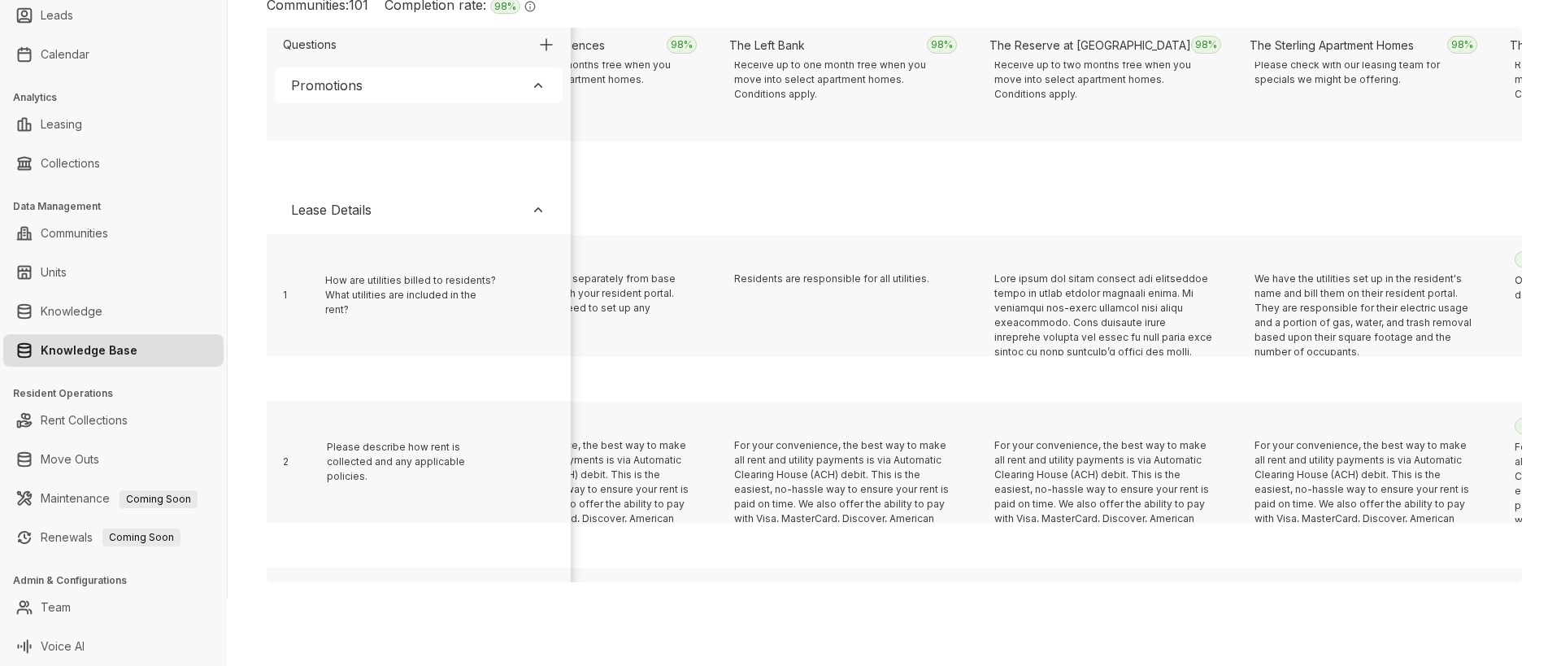
scroll to position [335, 7864]
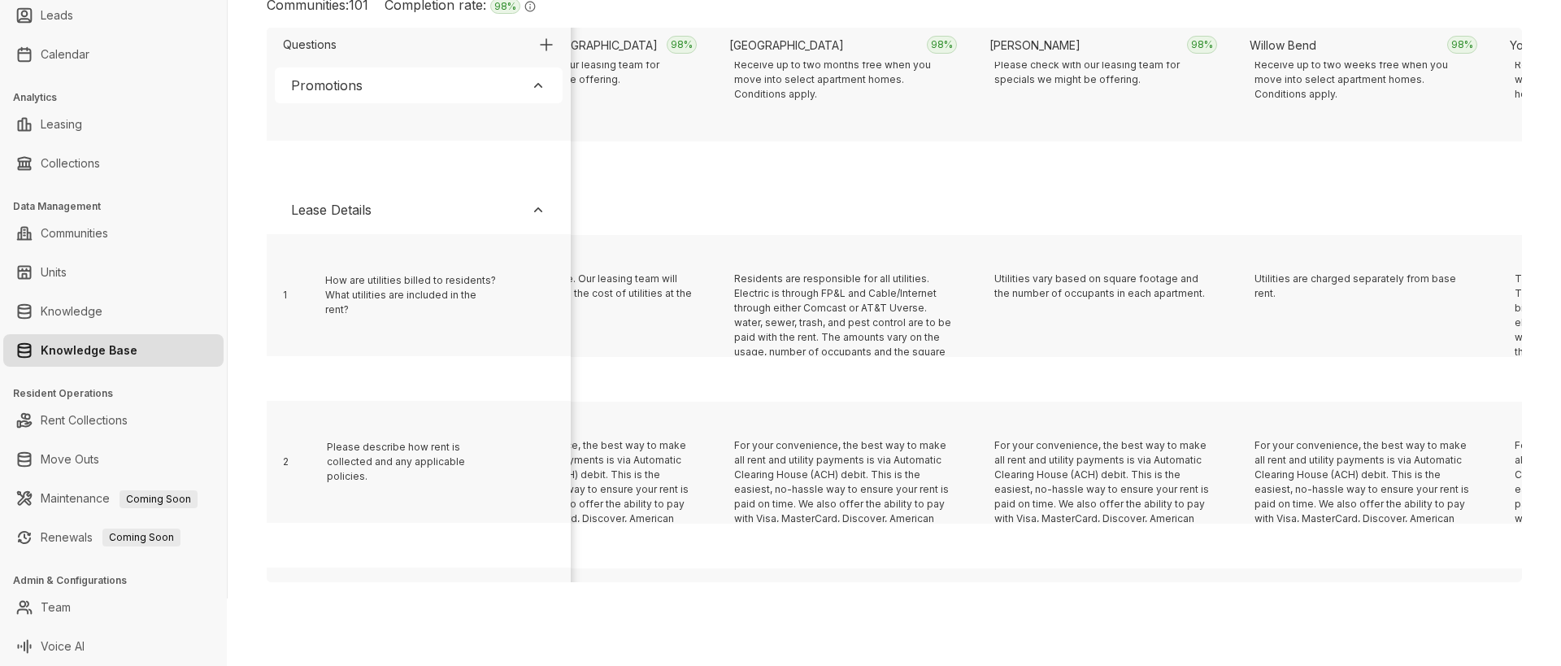
scroll to position [335, 2659]
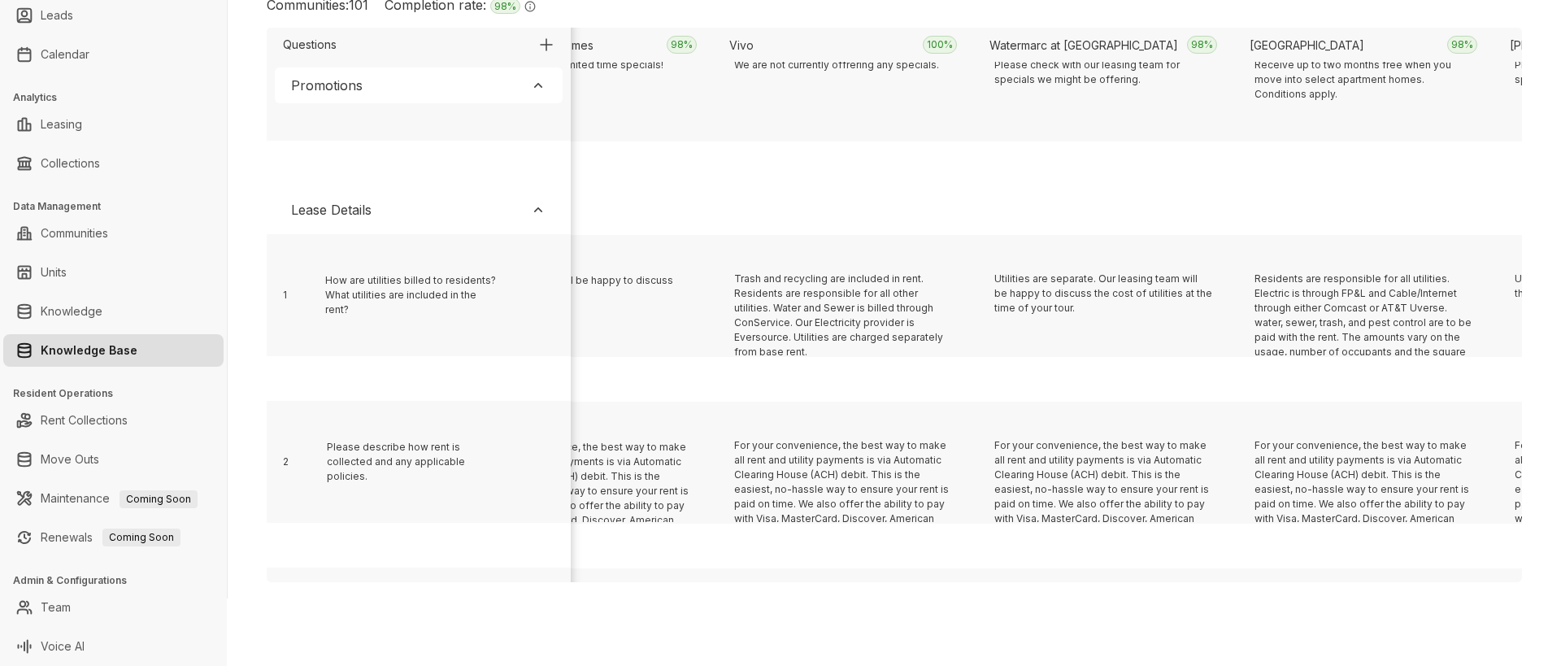
scroll to position [335, 6303]
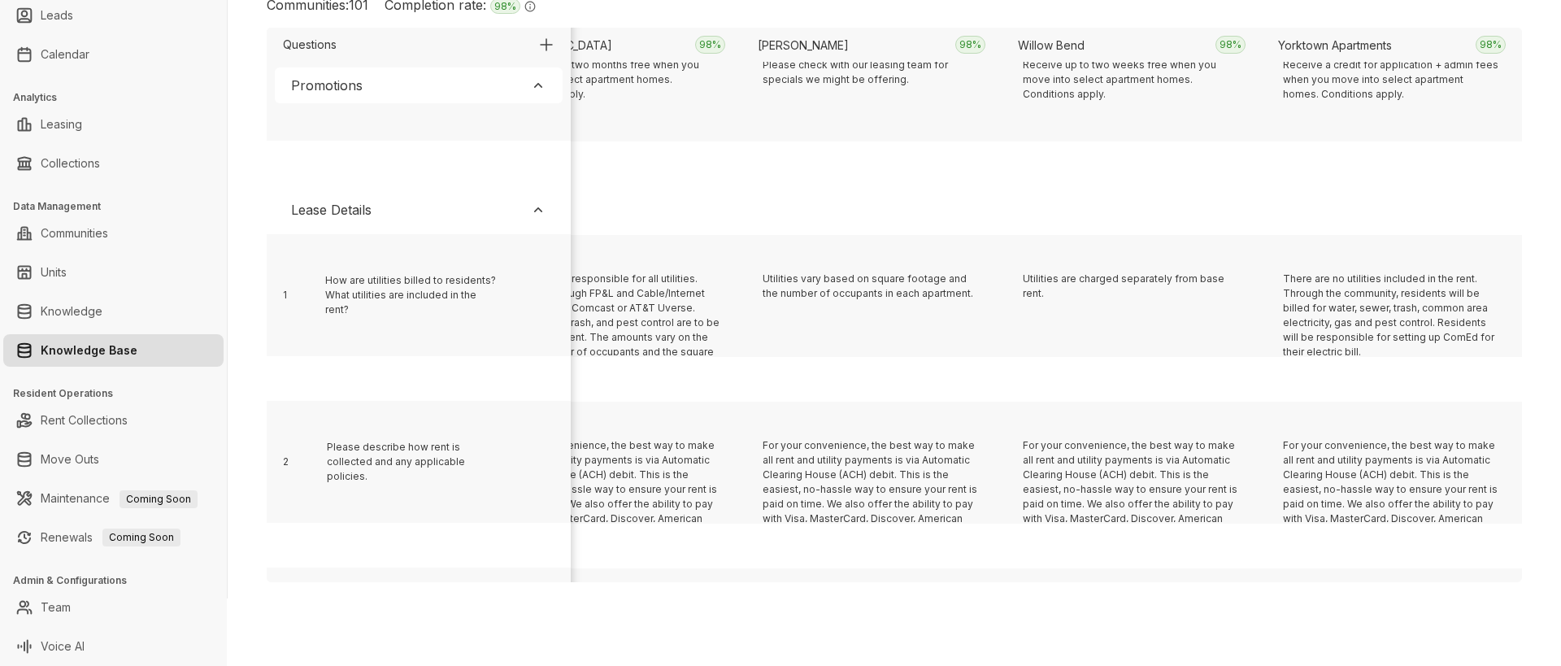
scroll to position [335, 9686]
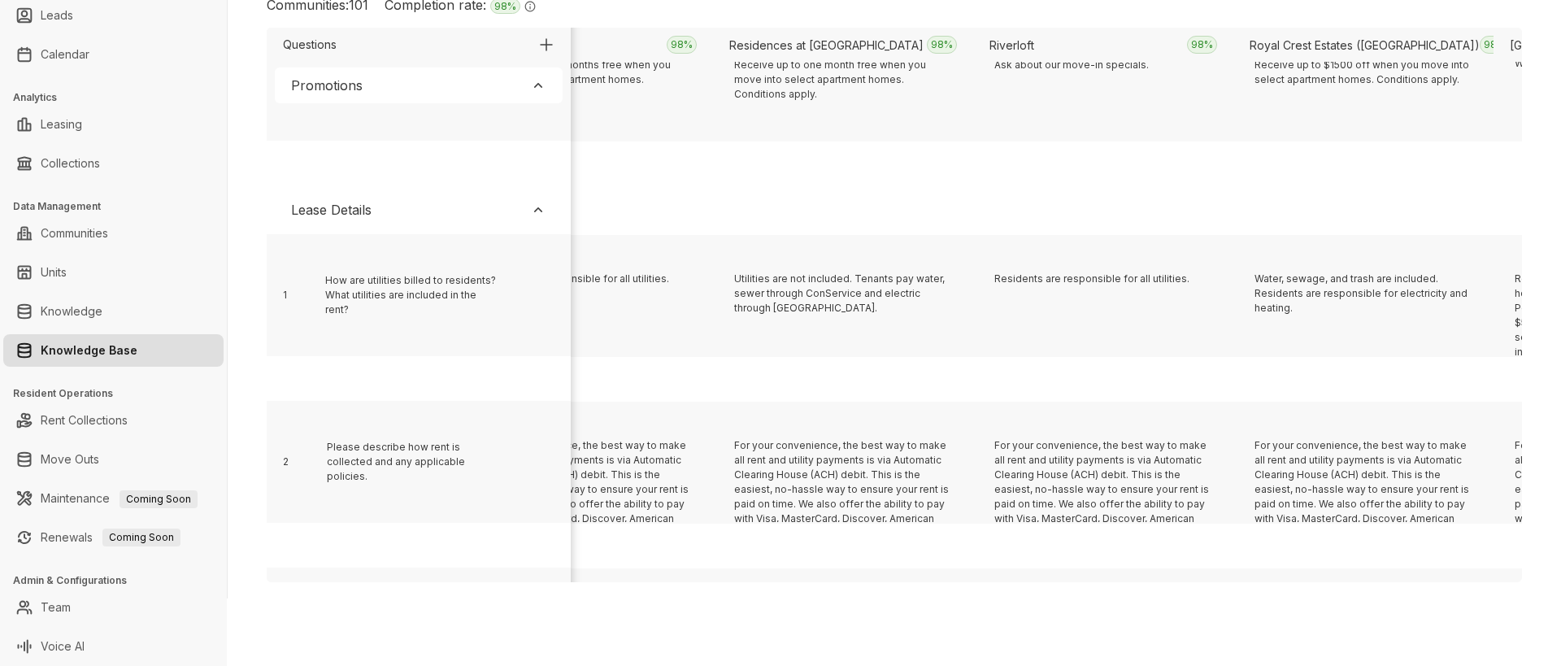
scroll to position [335, 15931]
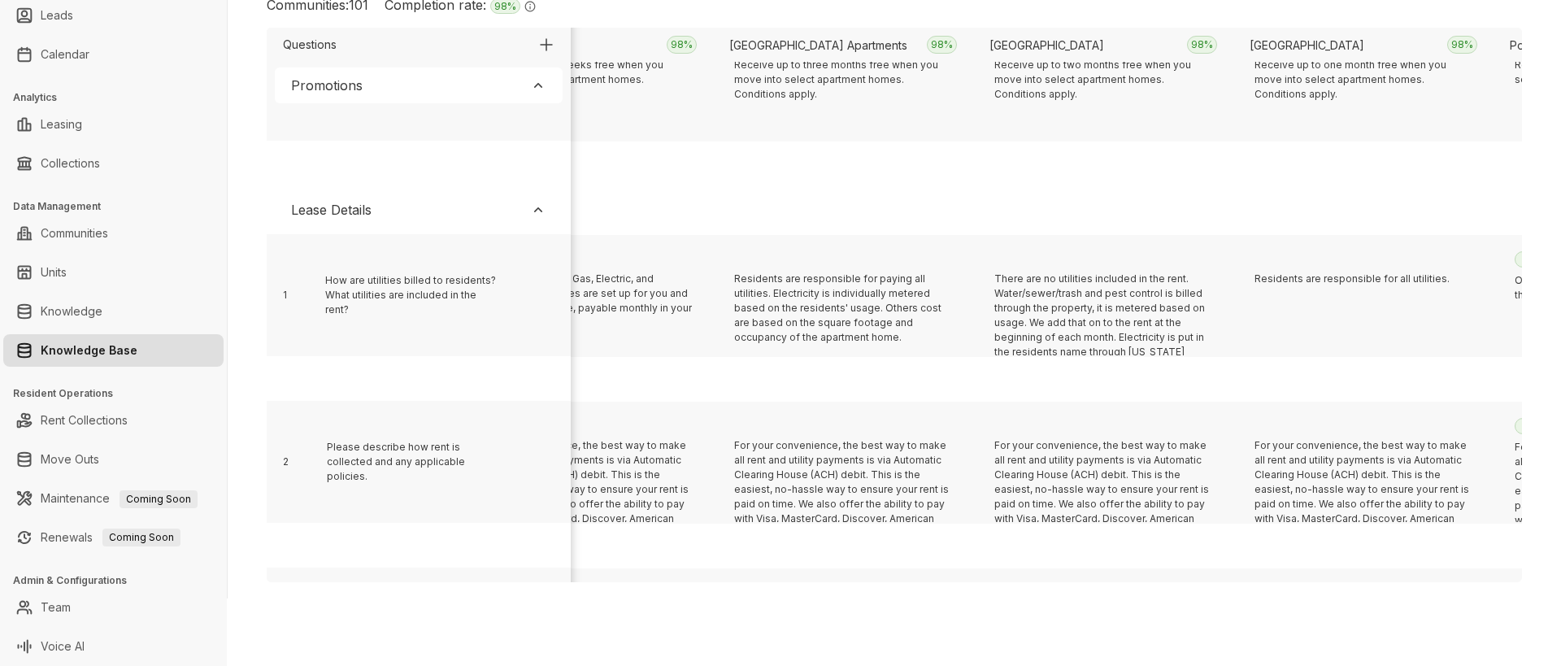
scroll to position [335, 14890]
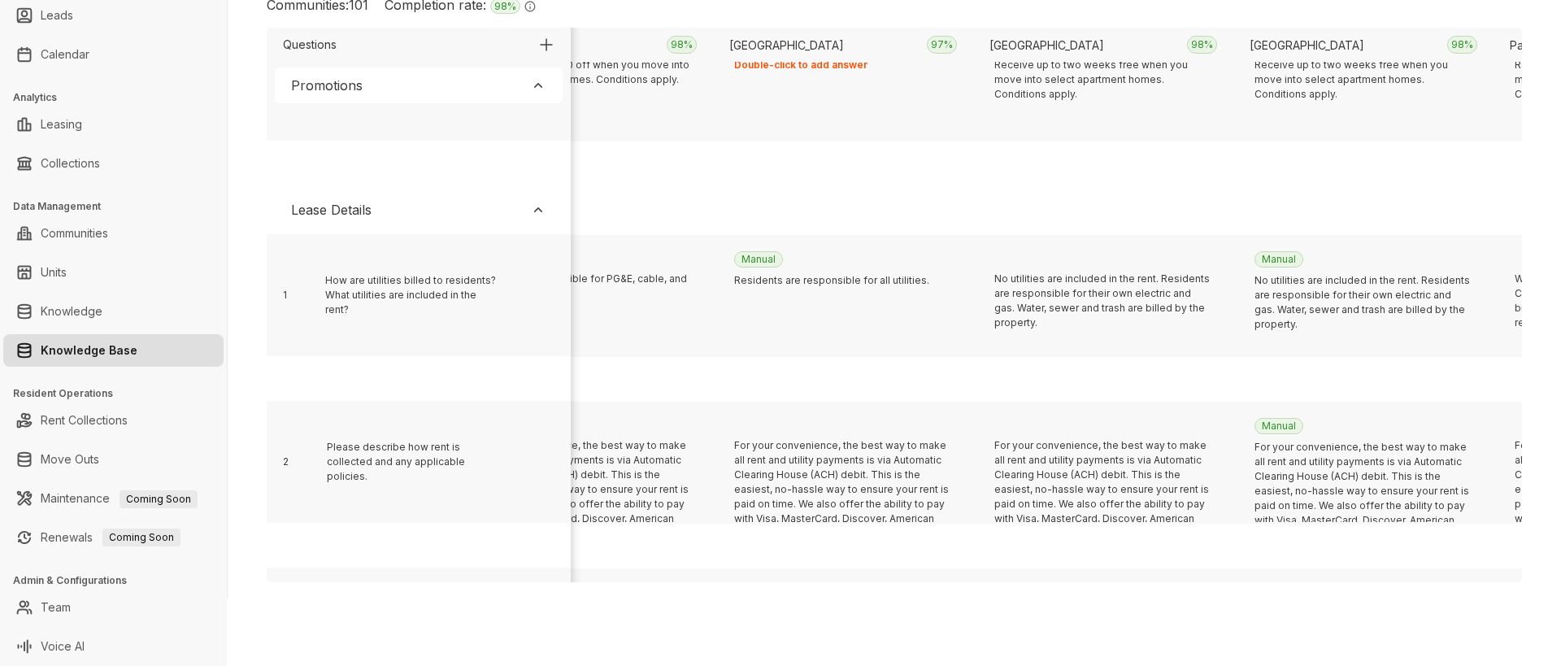
scroll to position [335, 2920]
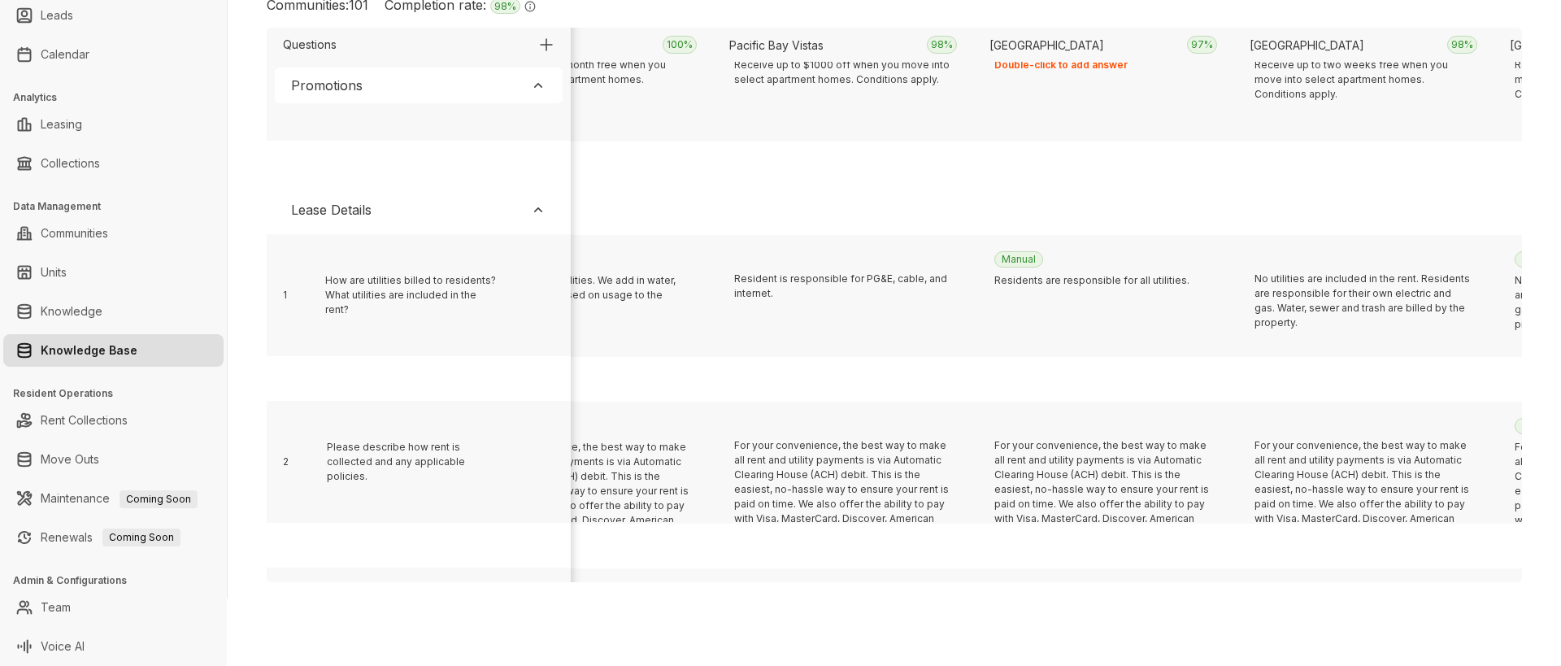
scroll to position [335, 5001]
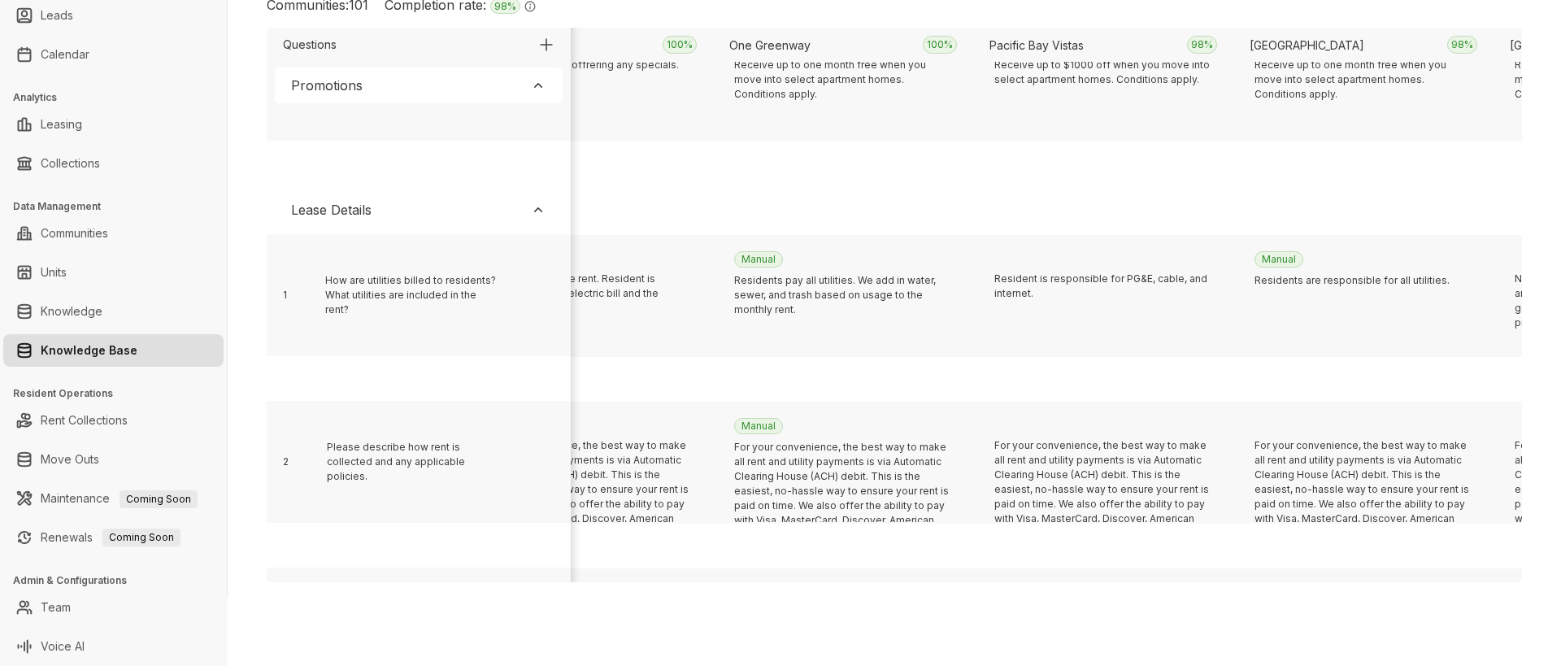
scroll to position [335, 6823]
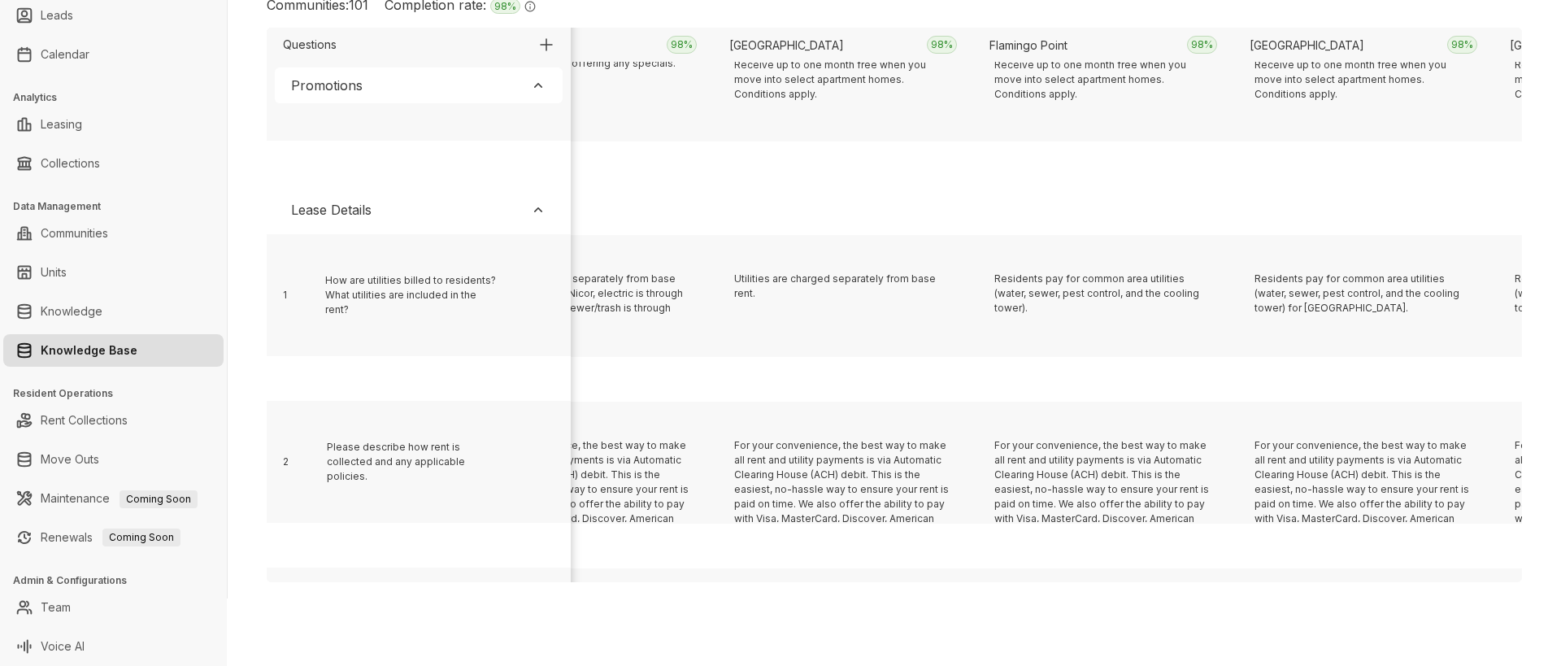
scroll to position [335, 317]
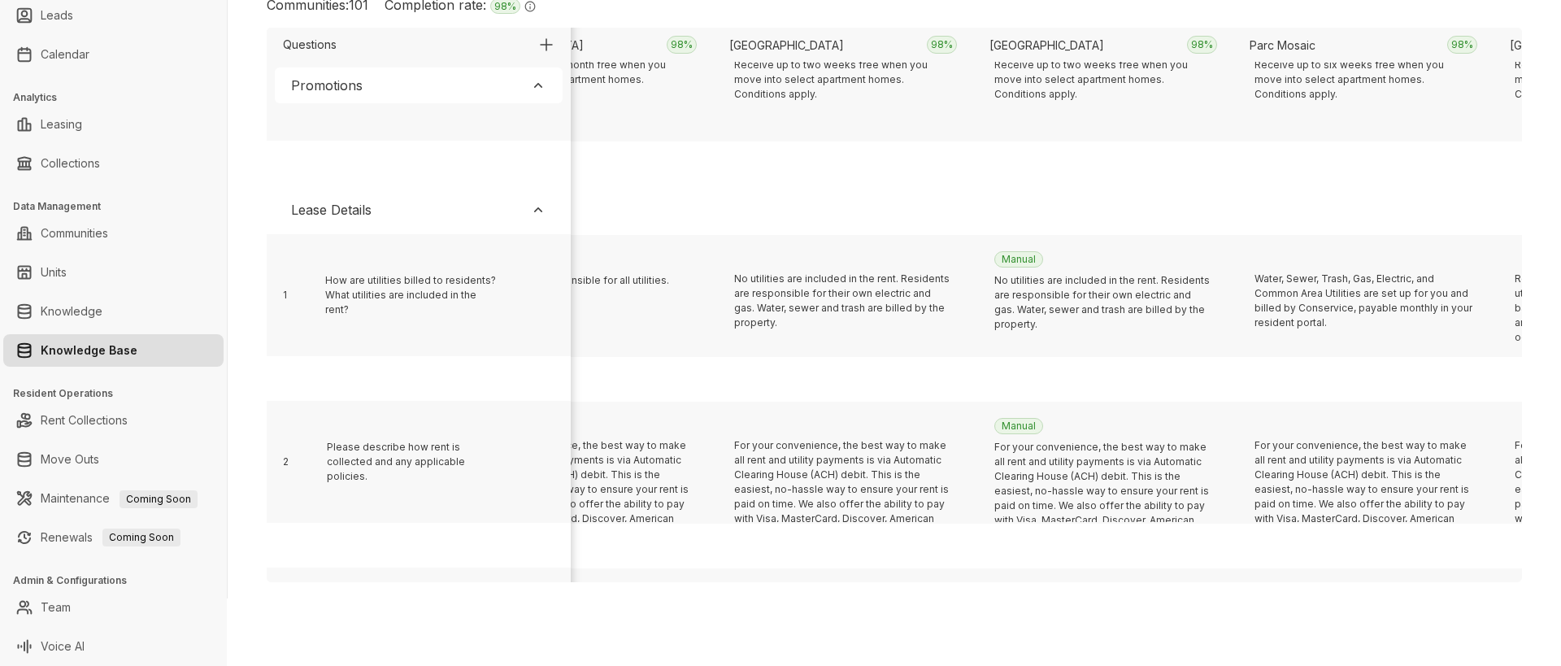
scroll to position [335, 9946]
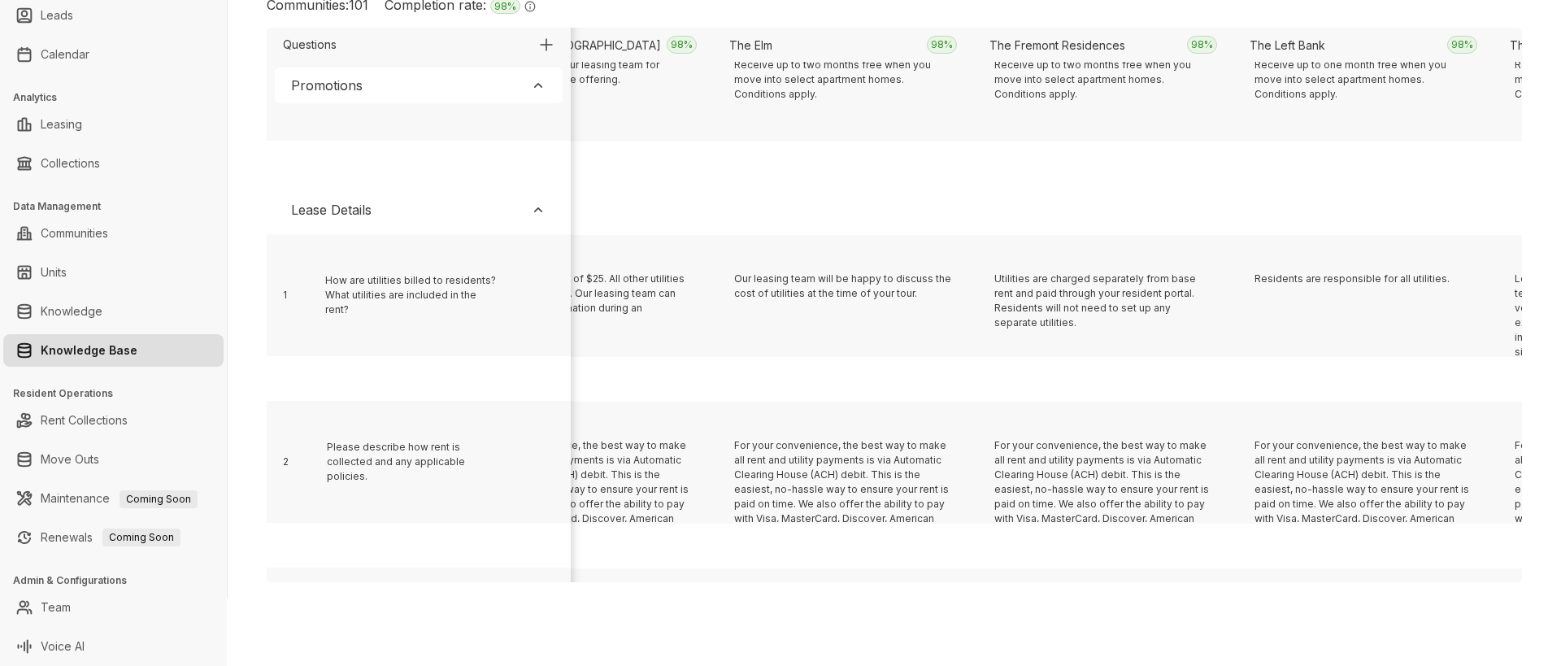
scroll to position [335, 19054]
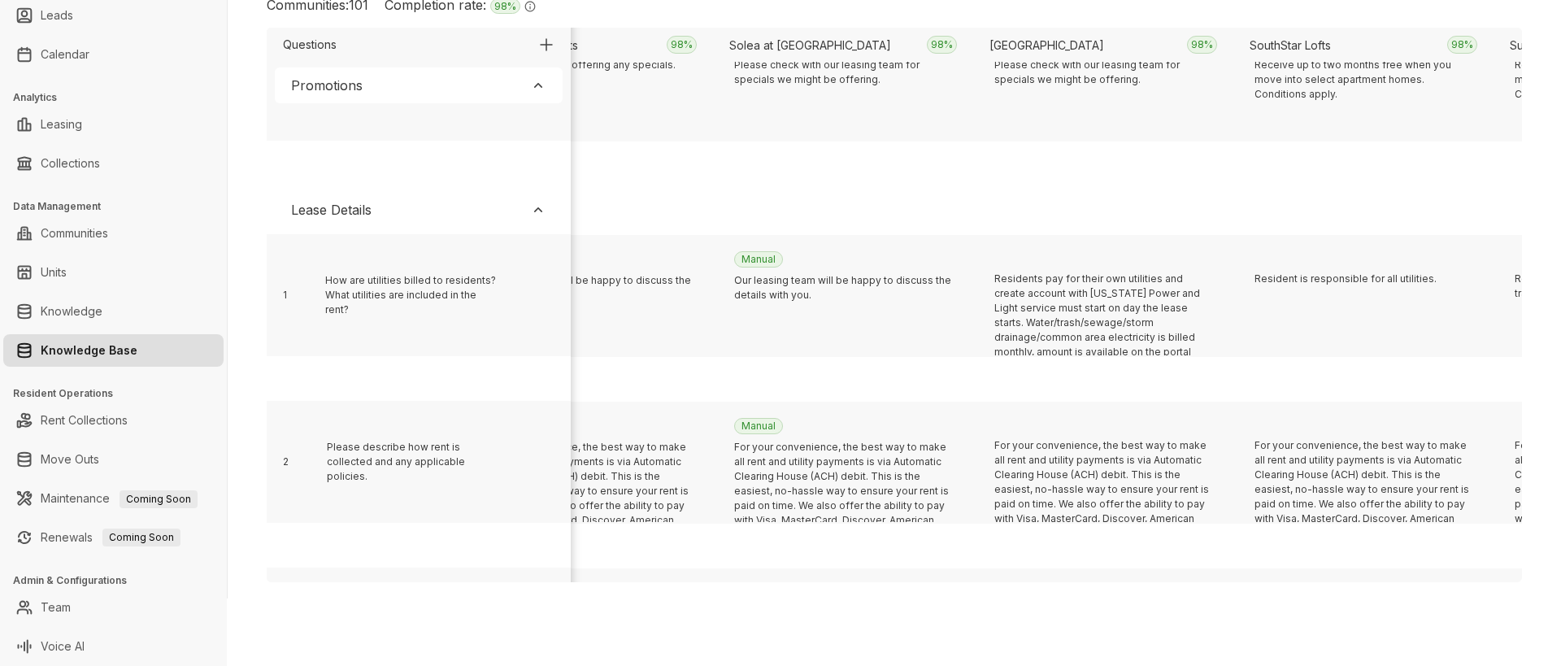
scroll to position [335, 1618]
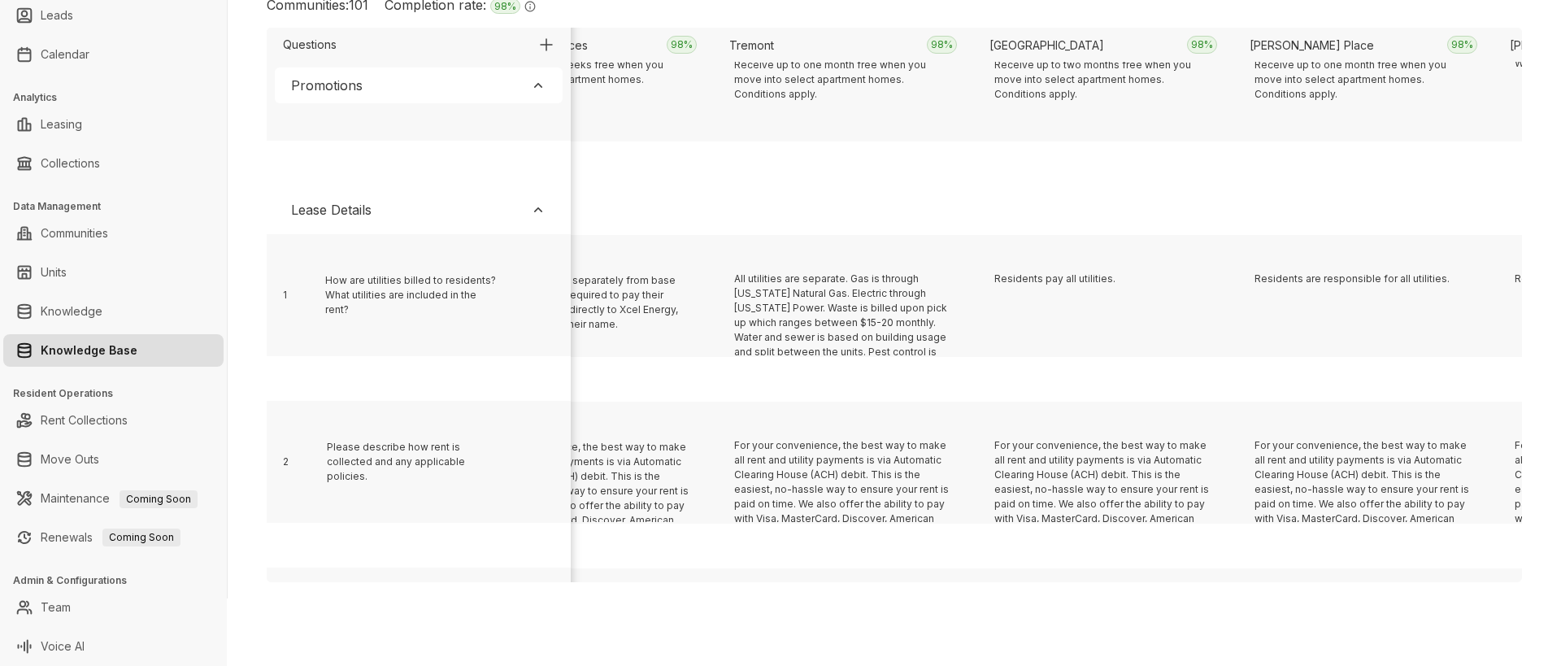
scroll to position [335, 12808]
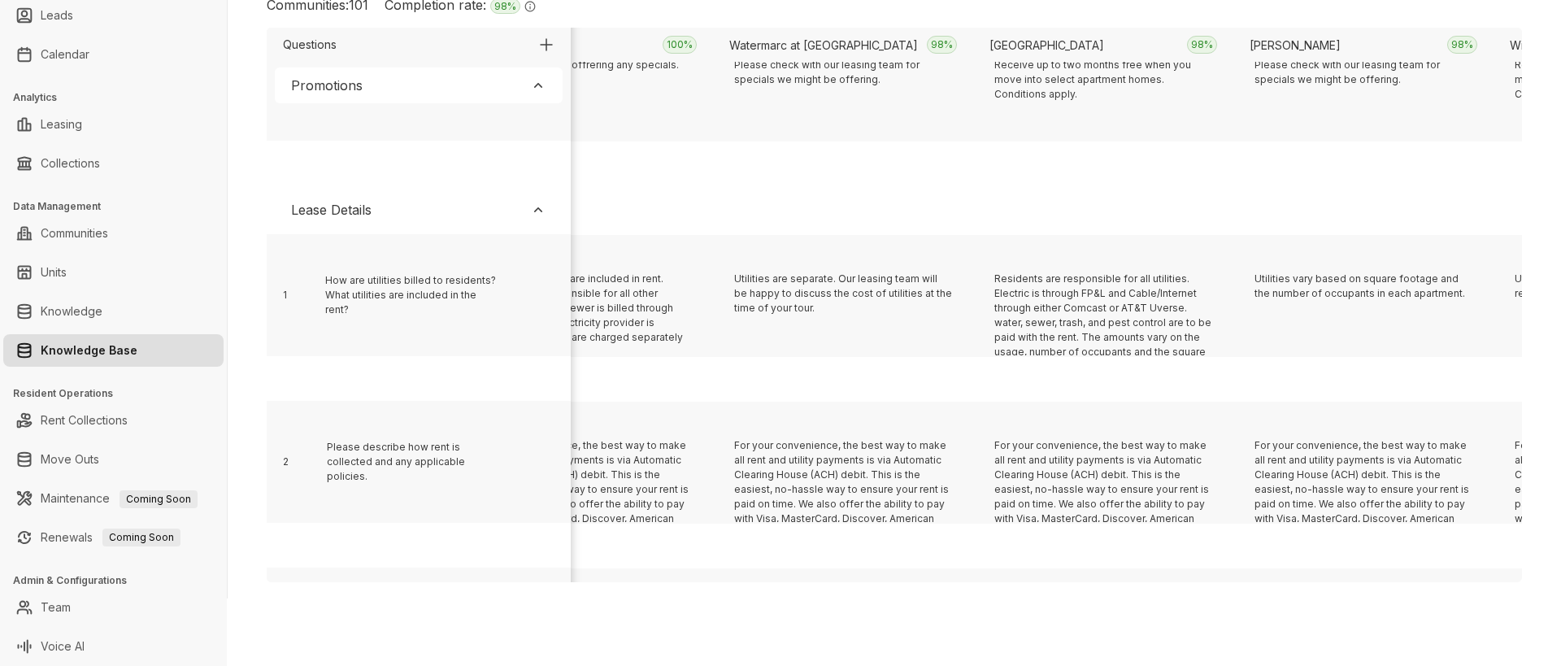
scroll to position [335, 19835]
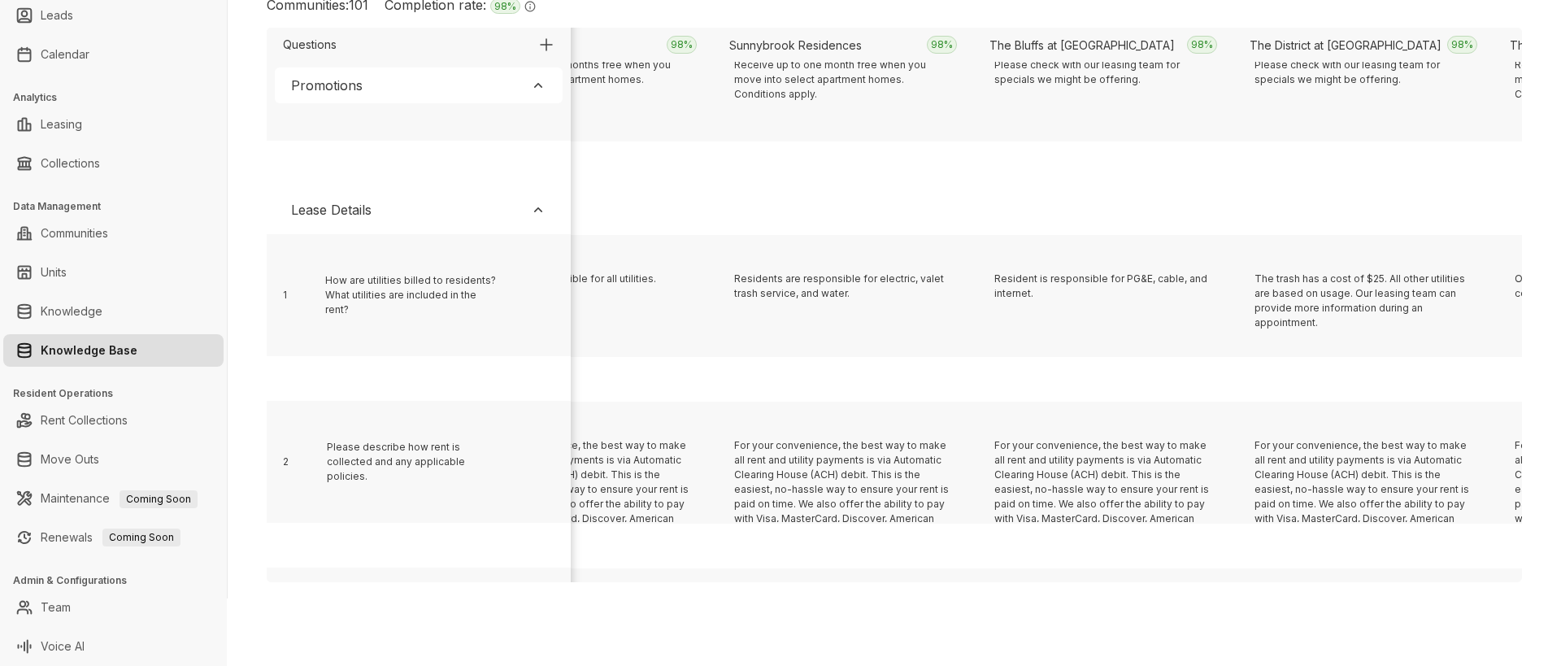
scroll to position [335, 1358]
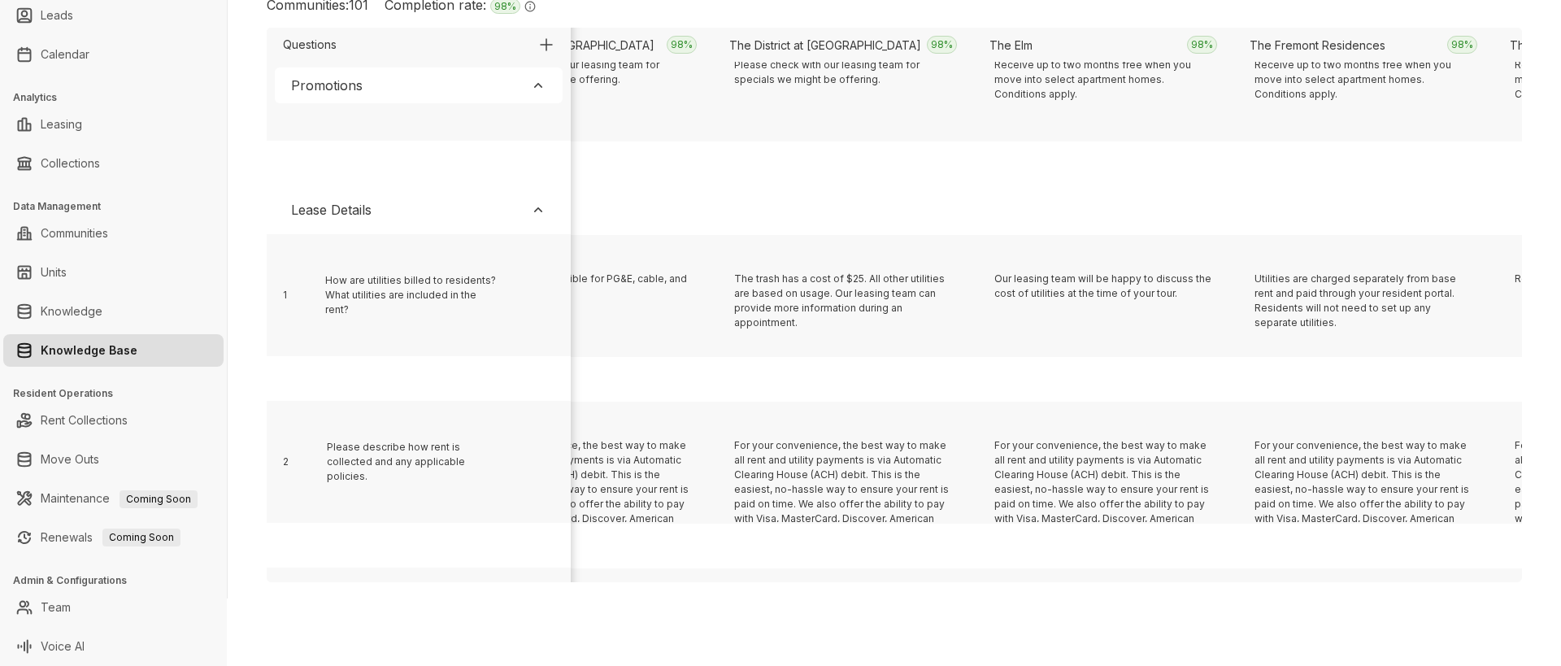
scroll to position [335, 17493]
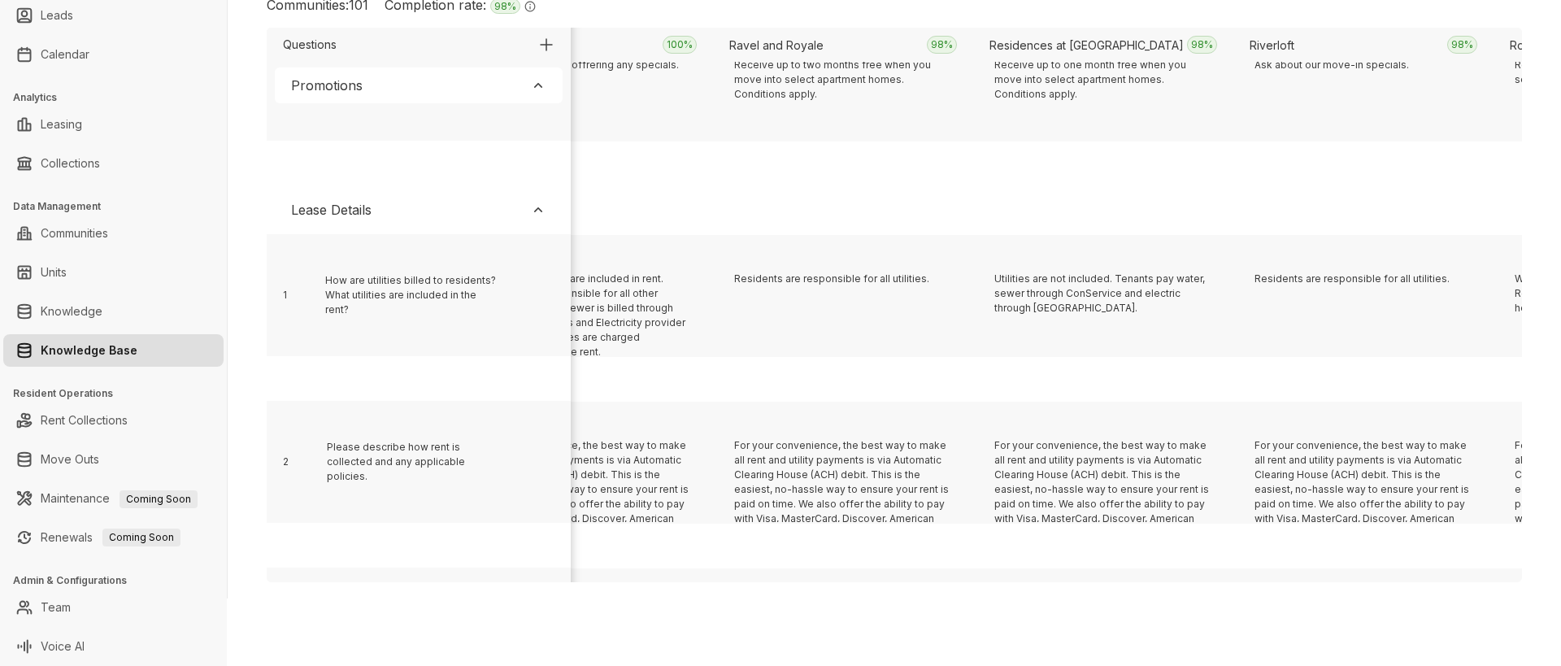
scroll to position [335, 15411]
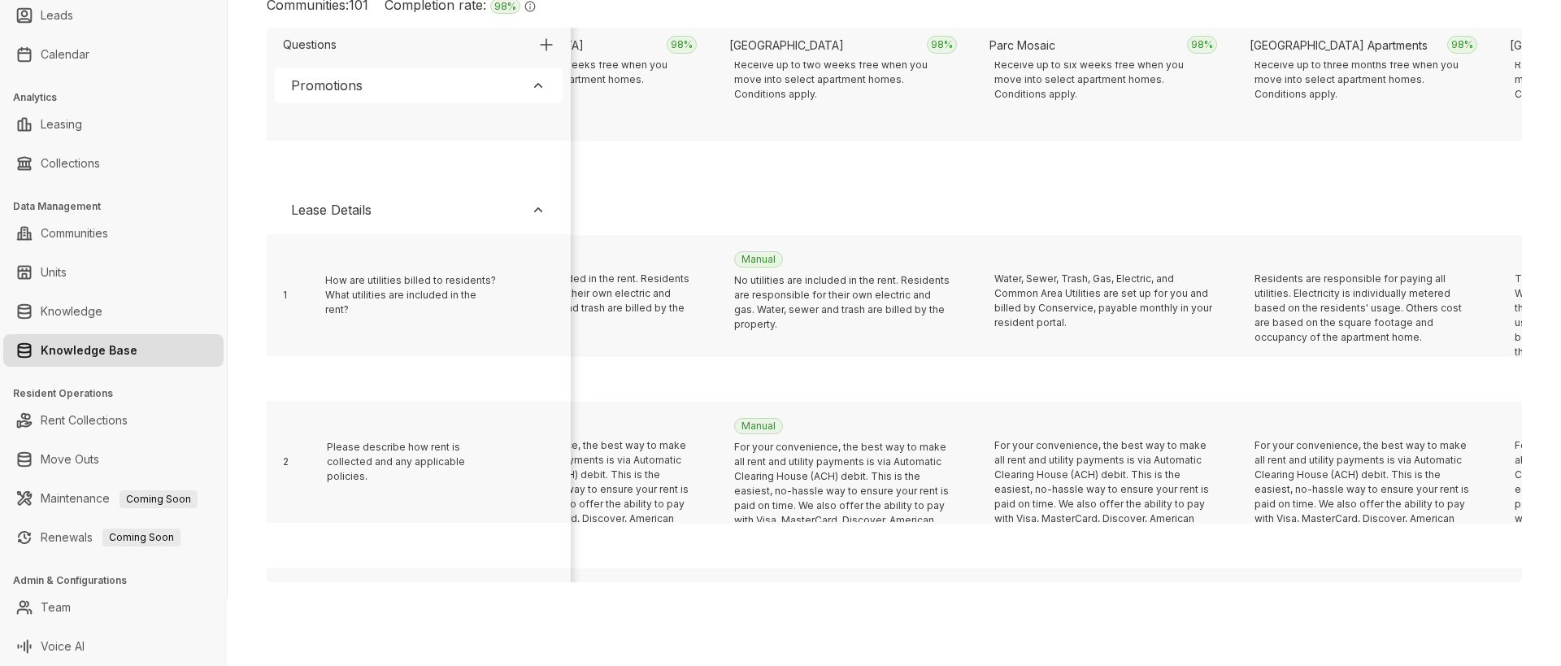
scroll to position [335, 11247]
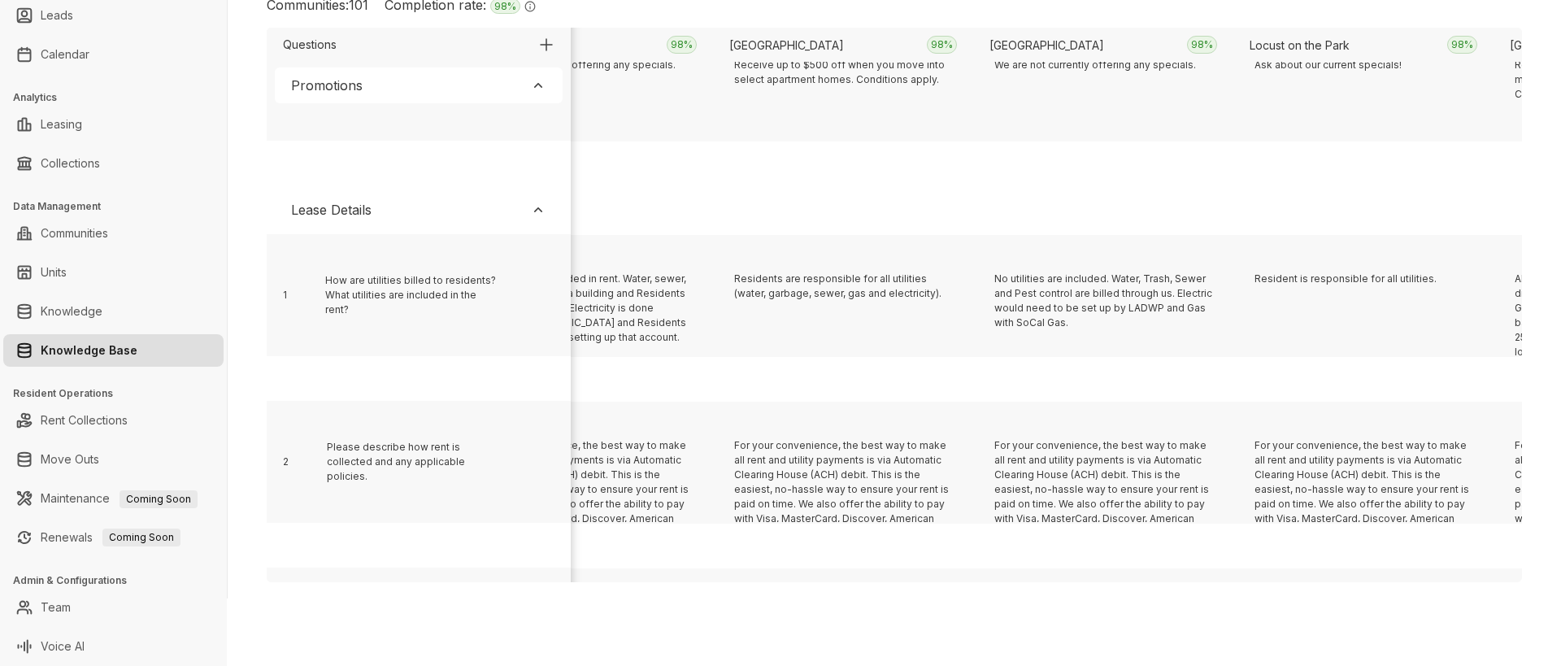
scroll to position [335, 5522]
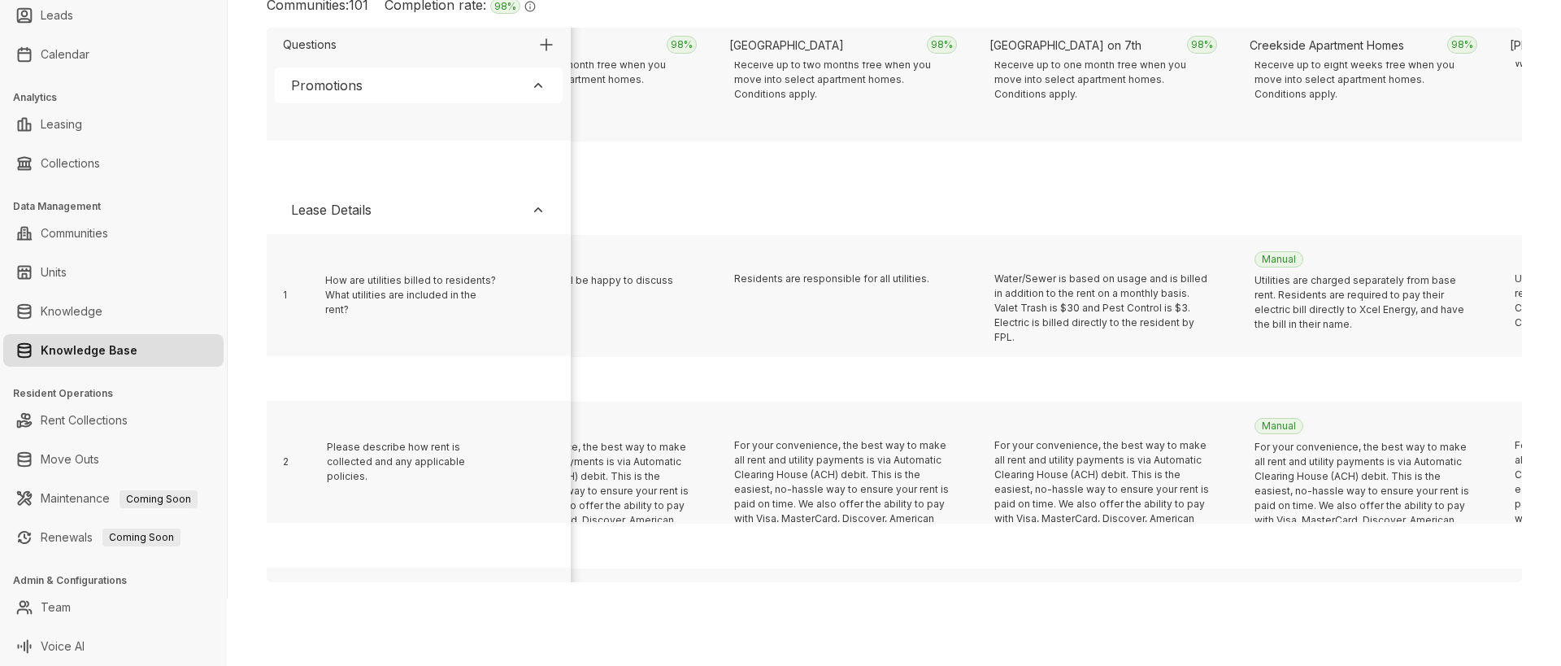
scroll to position [335, 3440]
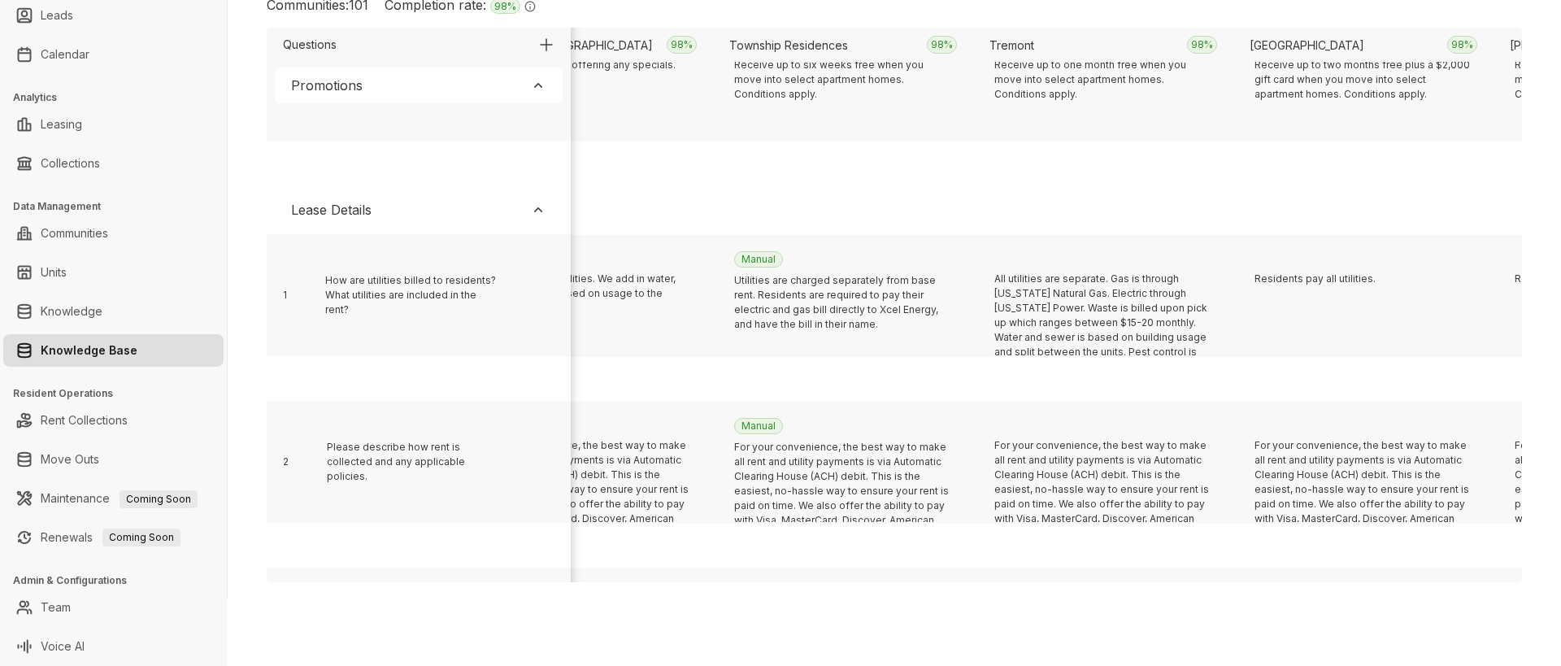
scroll to position [335, 20095]
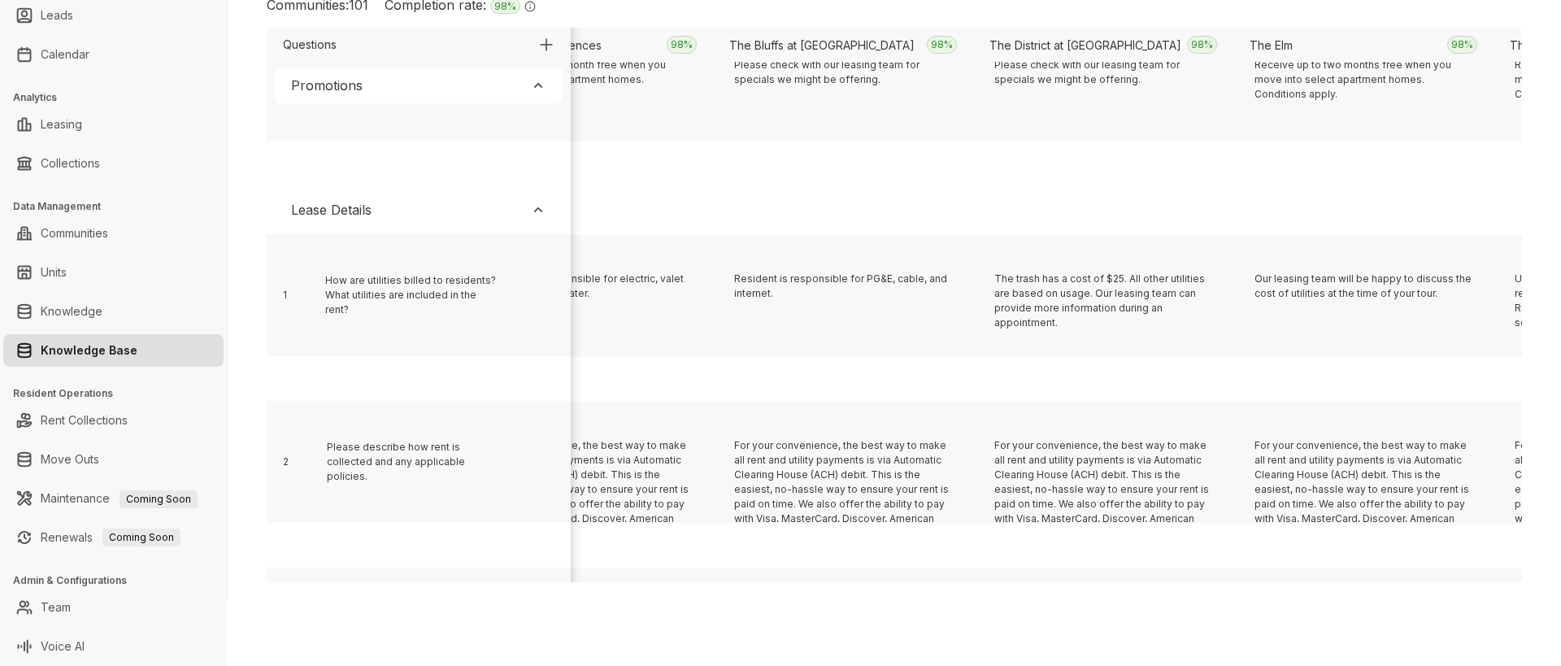
scroll to position [335, 13069]
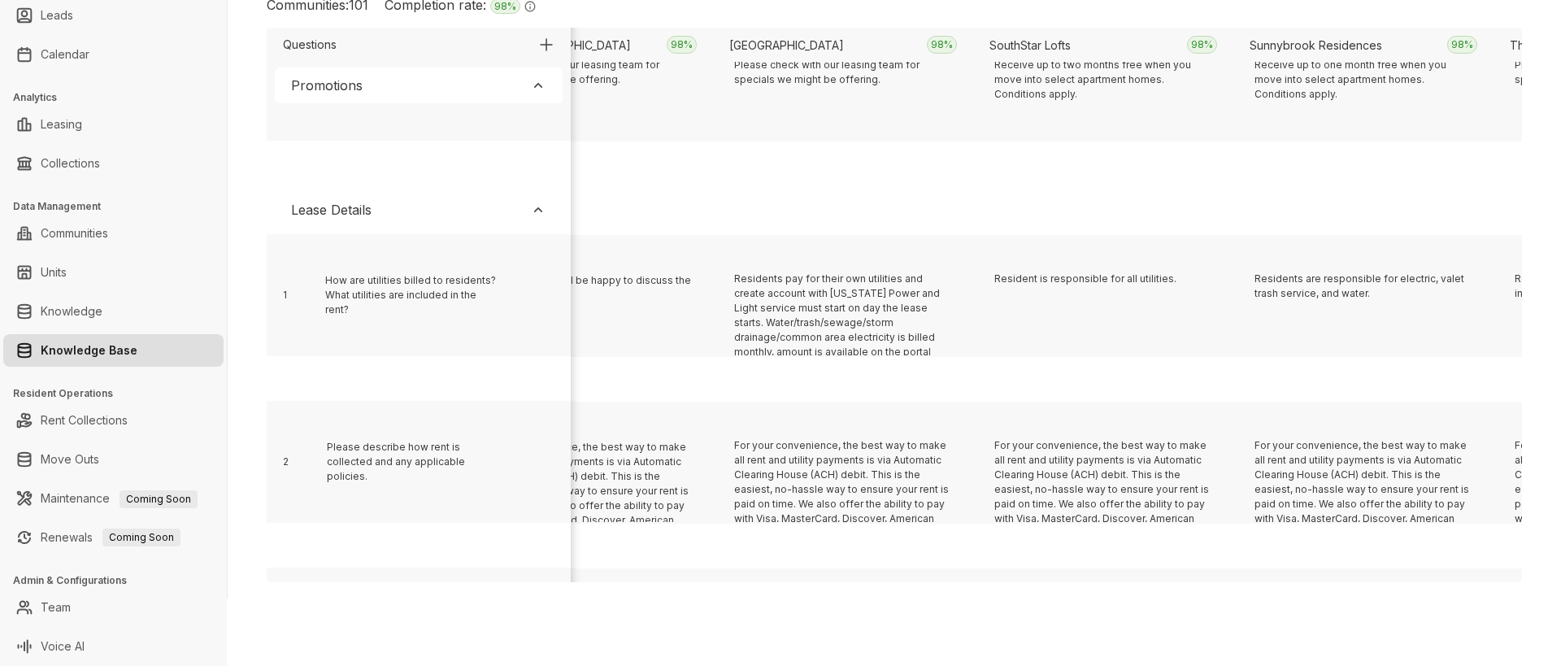
scroll to position [335, 7343]
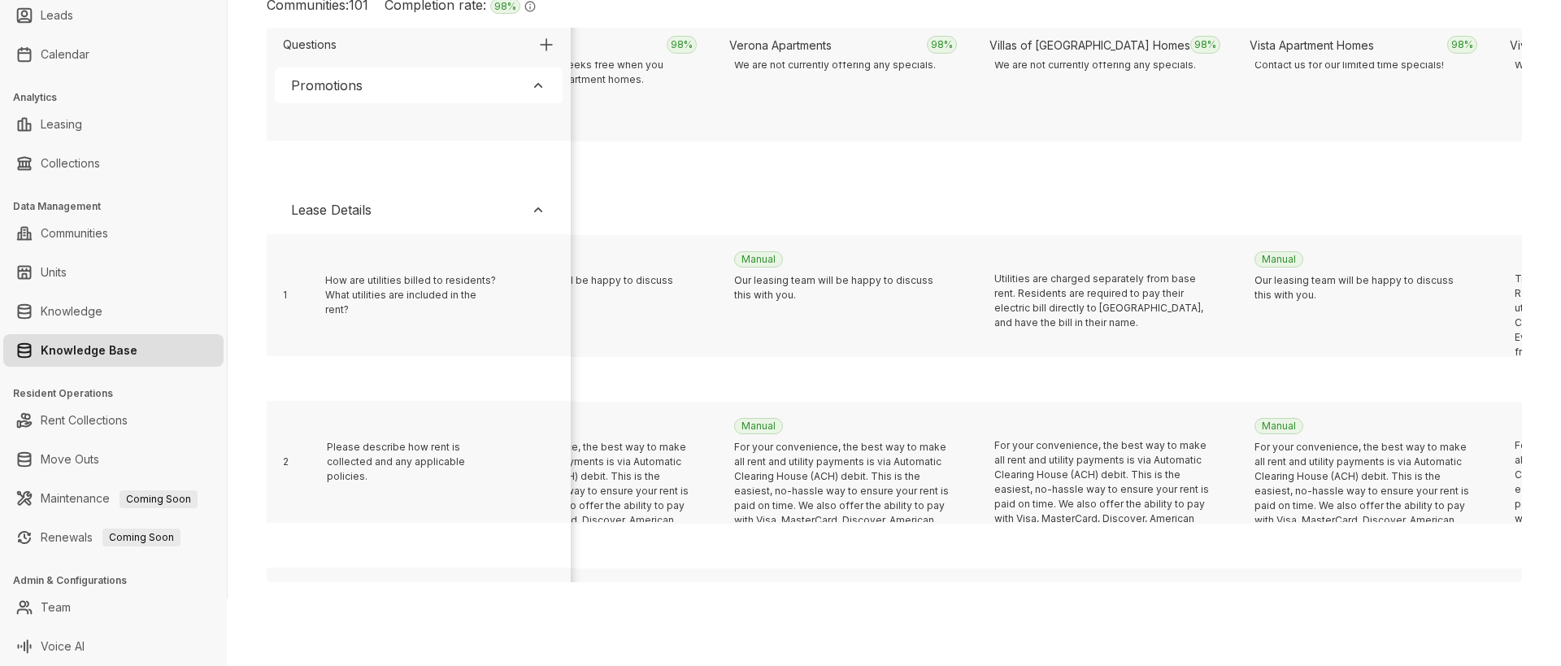
scroll to position [335, 4741]
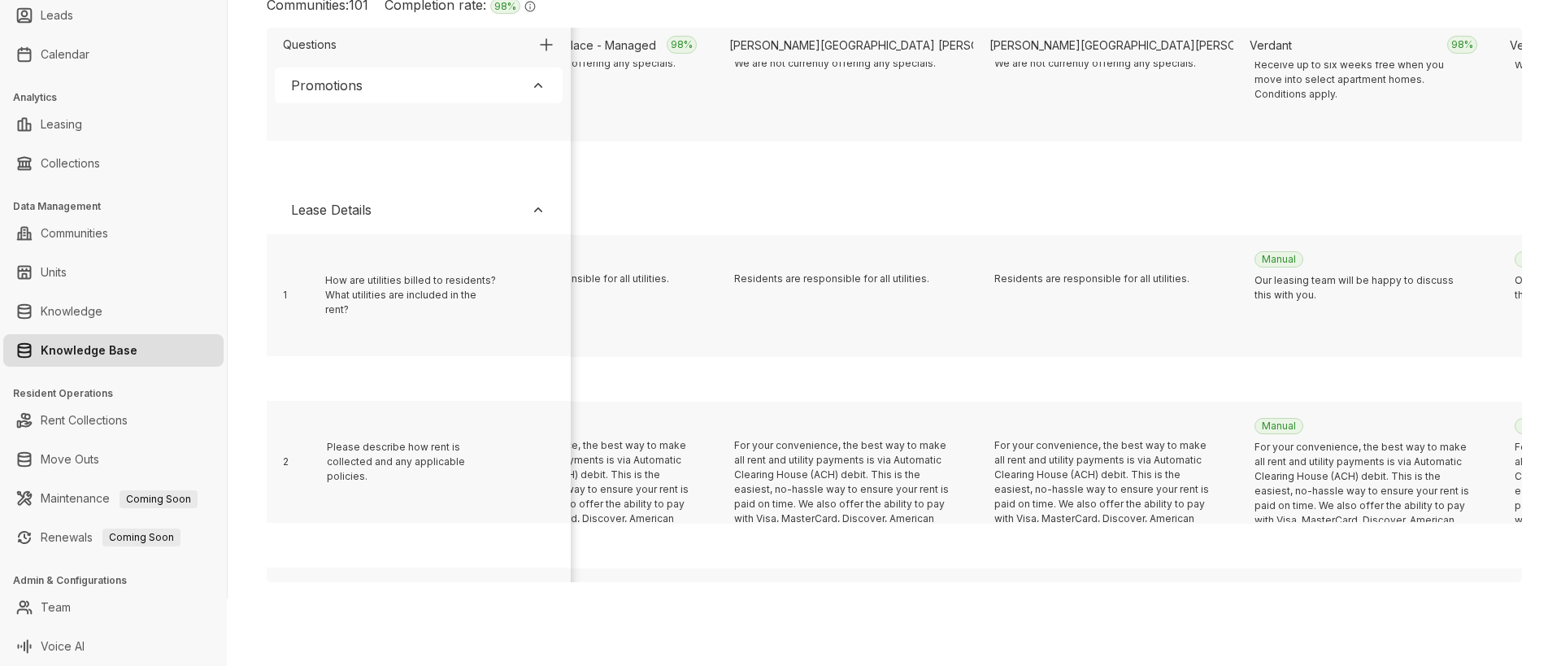
scroll to position [335, 16191]
